Goal: Task Accomplishment & Management: Manage account settings

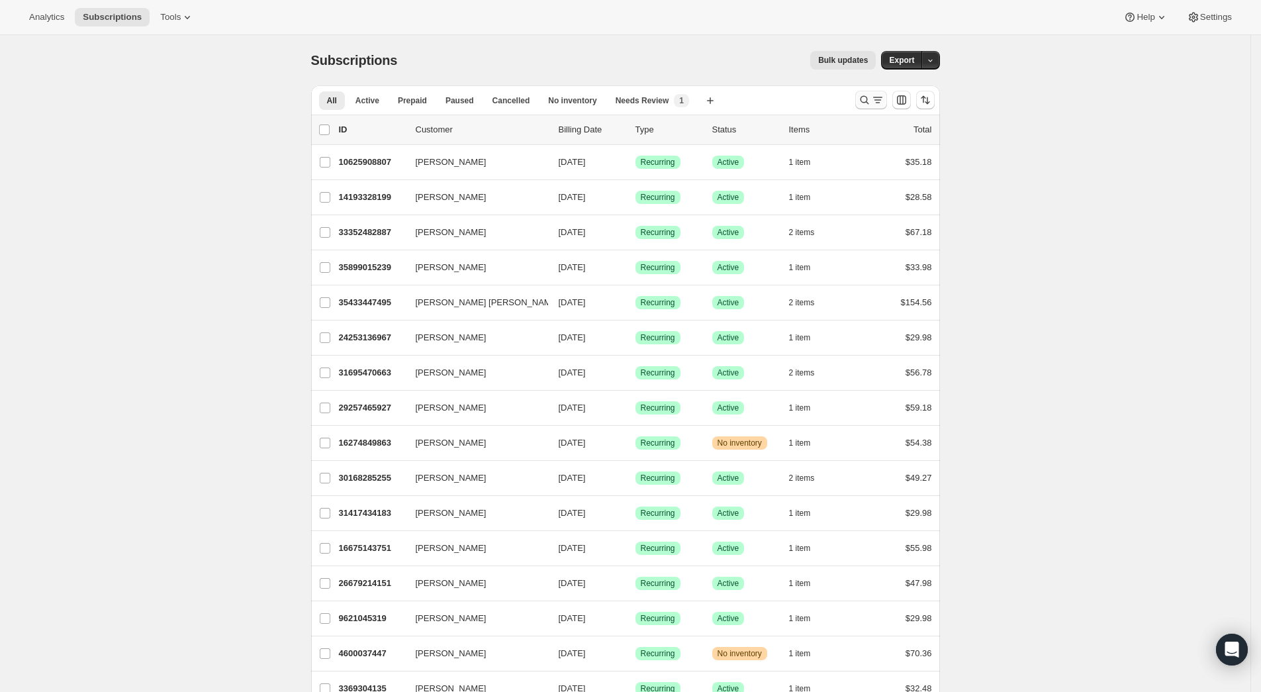
click at [869, 97] on icon "Search and filter results" at bounding box center [864, 100] width 9 height 9
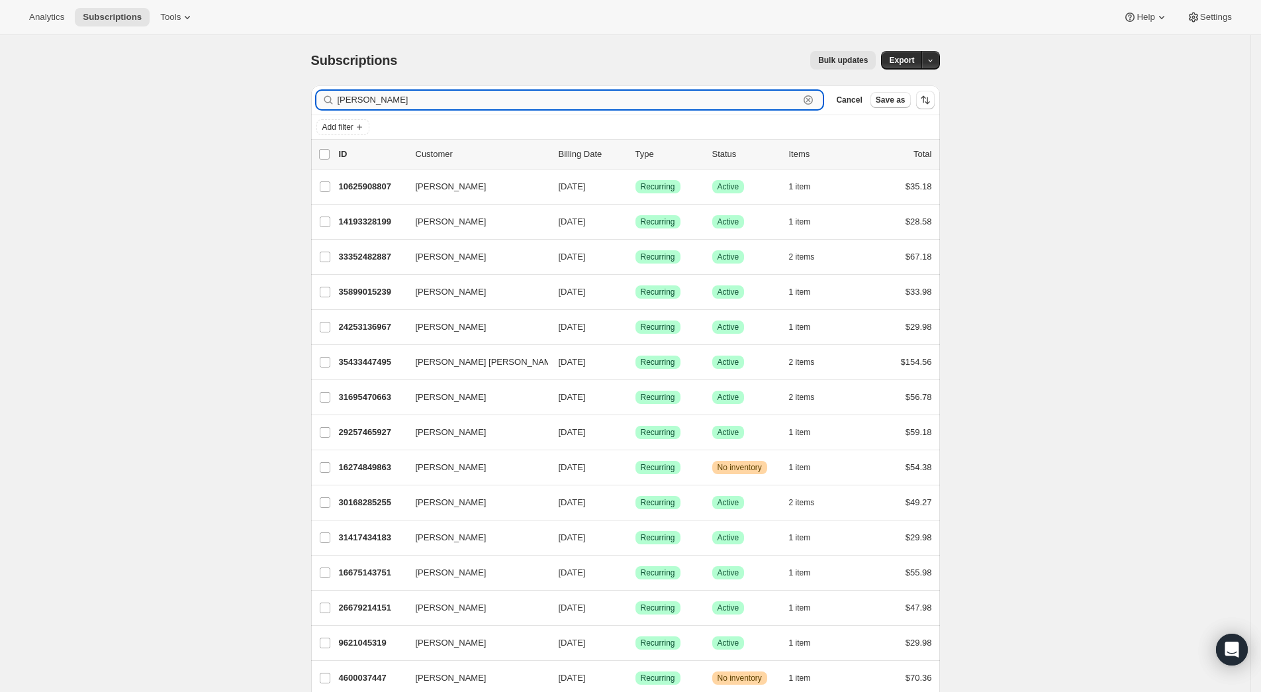
type input "[PERSON_NAME]"
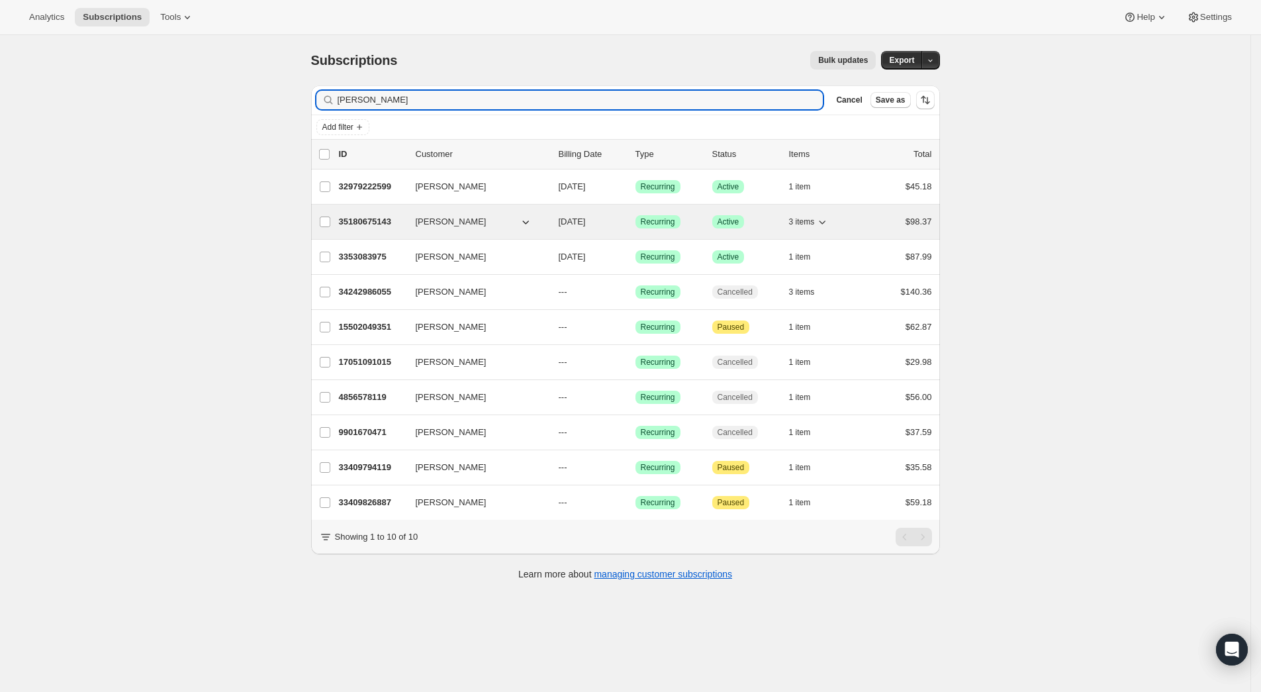
click at [405, 222] on p "35180675143" at bounding box center [372, 221] width 66 height 13
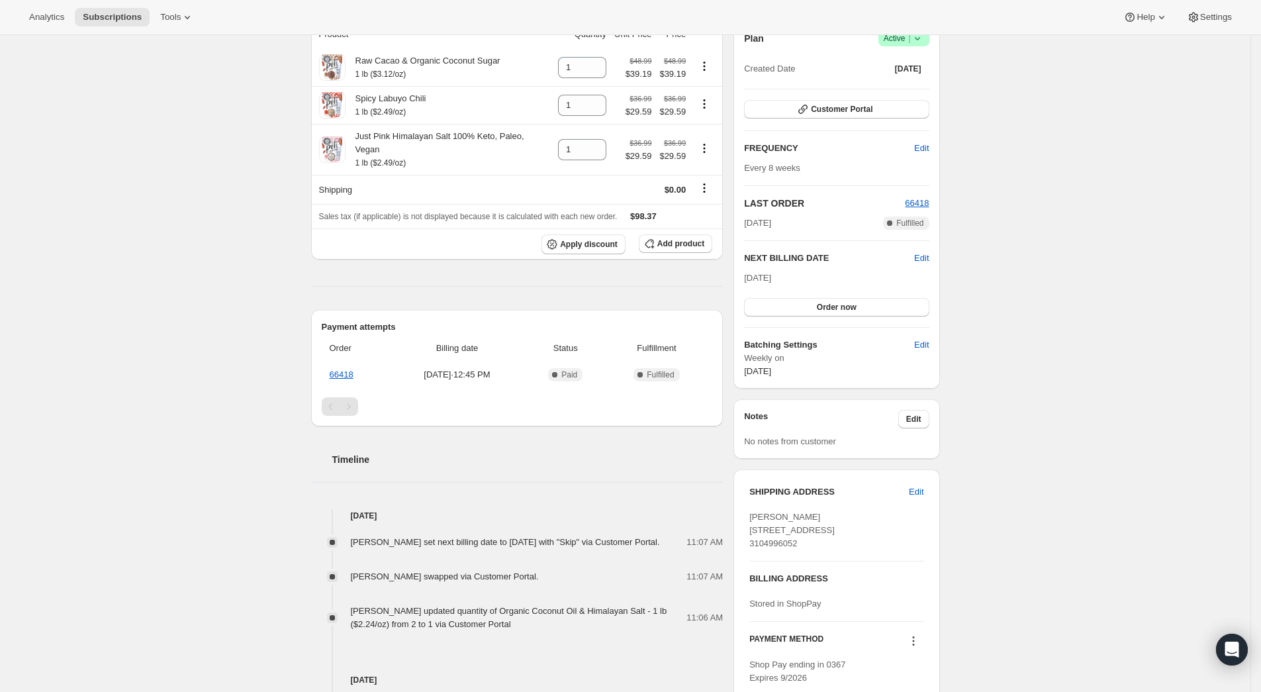
scroll to position [38, 0]
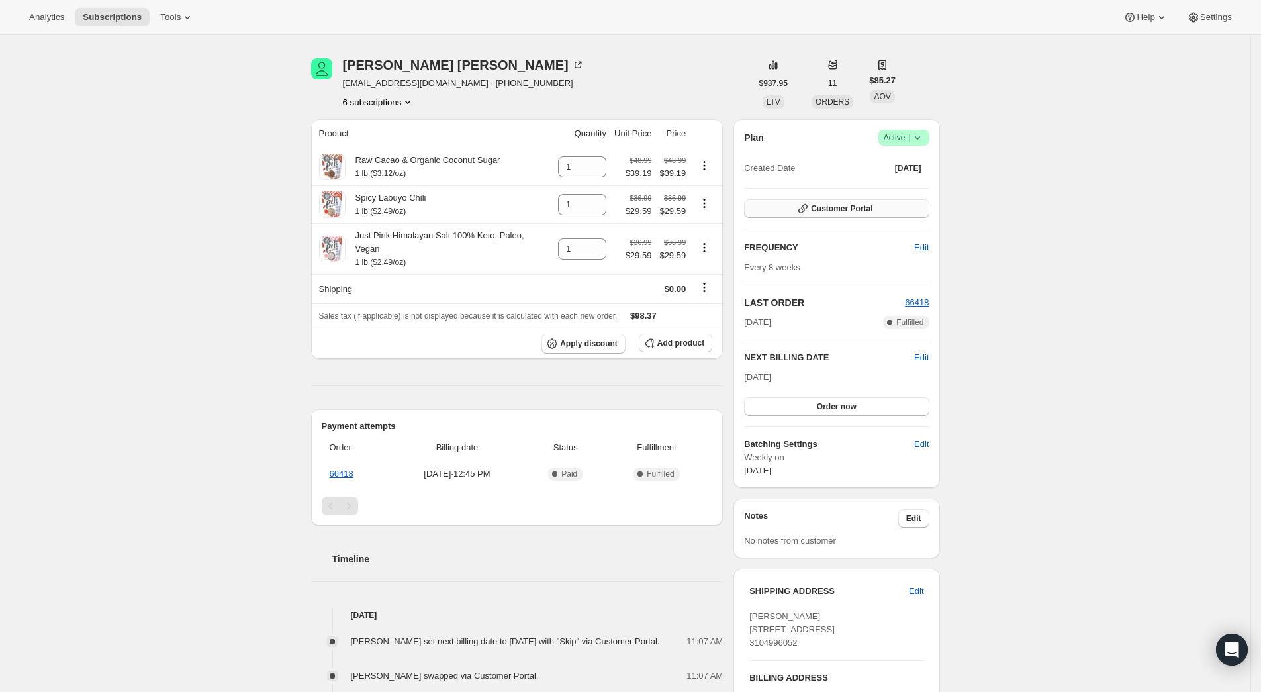
click at [849, 210] on span "Customer Portal" at bounding box center [842, 208] width 62 height 11
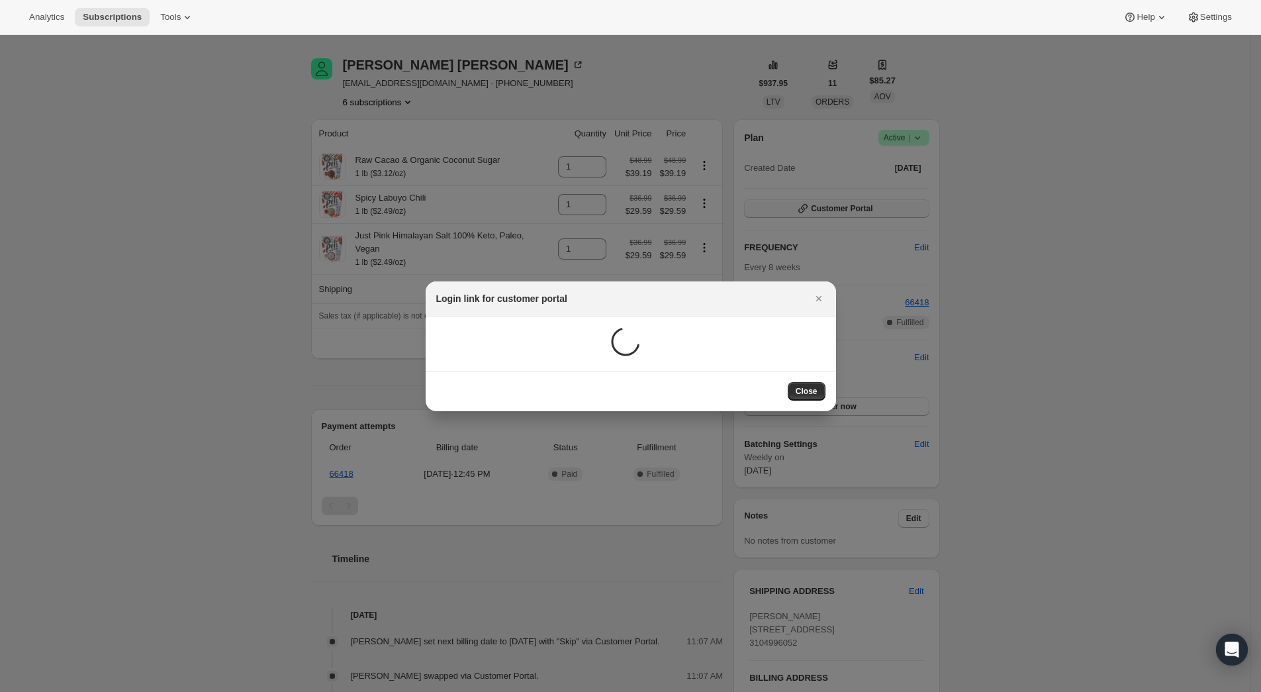
scroll to position [0, 0]
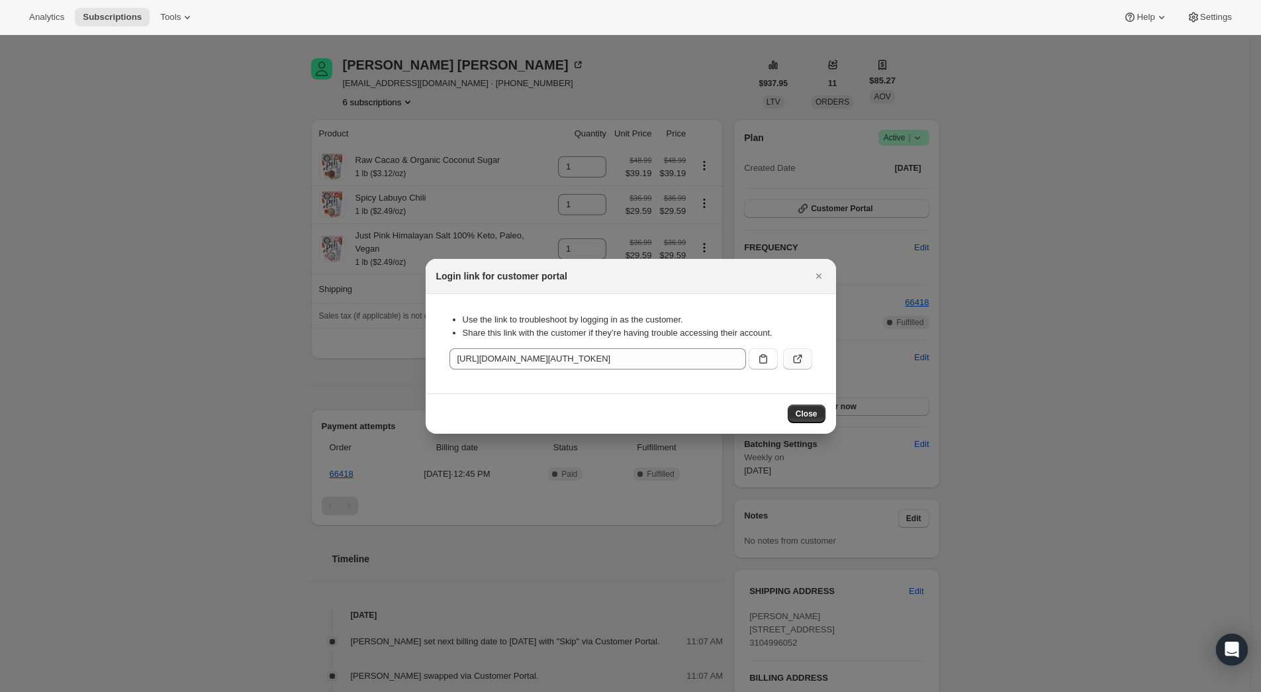
click at [799, 358] on icon ":rcg:" at bounding box center [797, 358] width 13 height 13
click at [765, 365] on icon ":rcg:" at bounding box center [763, 358] width 13 height 13
